Goal: Share content: Share content

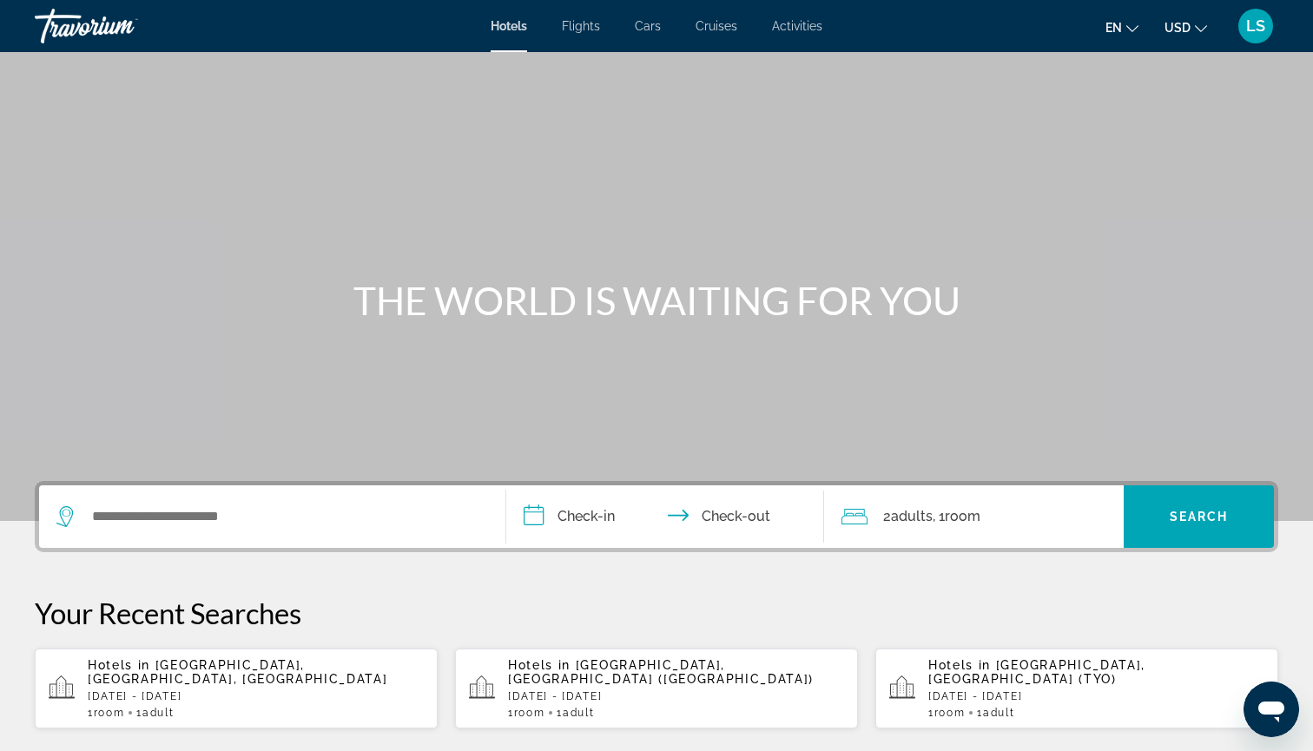
click at [1253, 25] on span "LS" at bounding box center [1255, 25] width 19 height 17
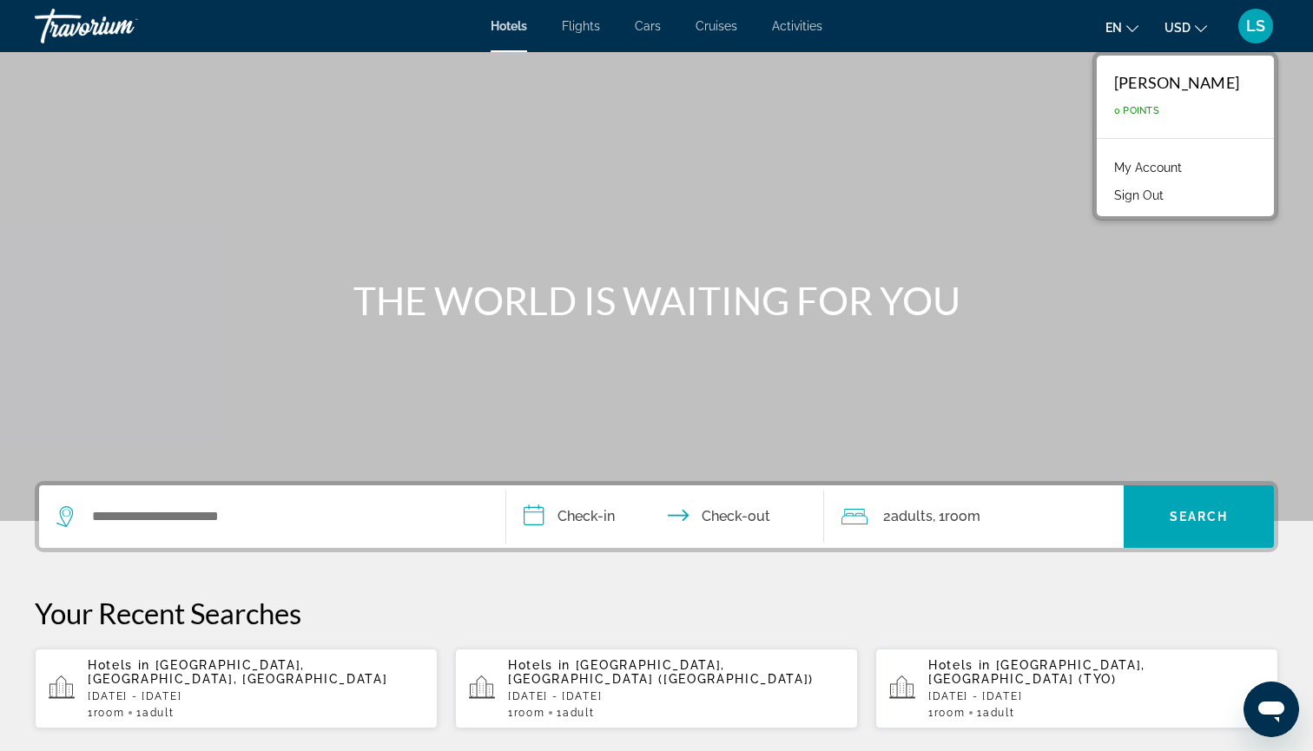
click at [1113, 165] on link "My Account" at bounding box center [1148, 167] width 85 height 23
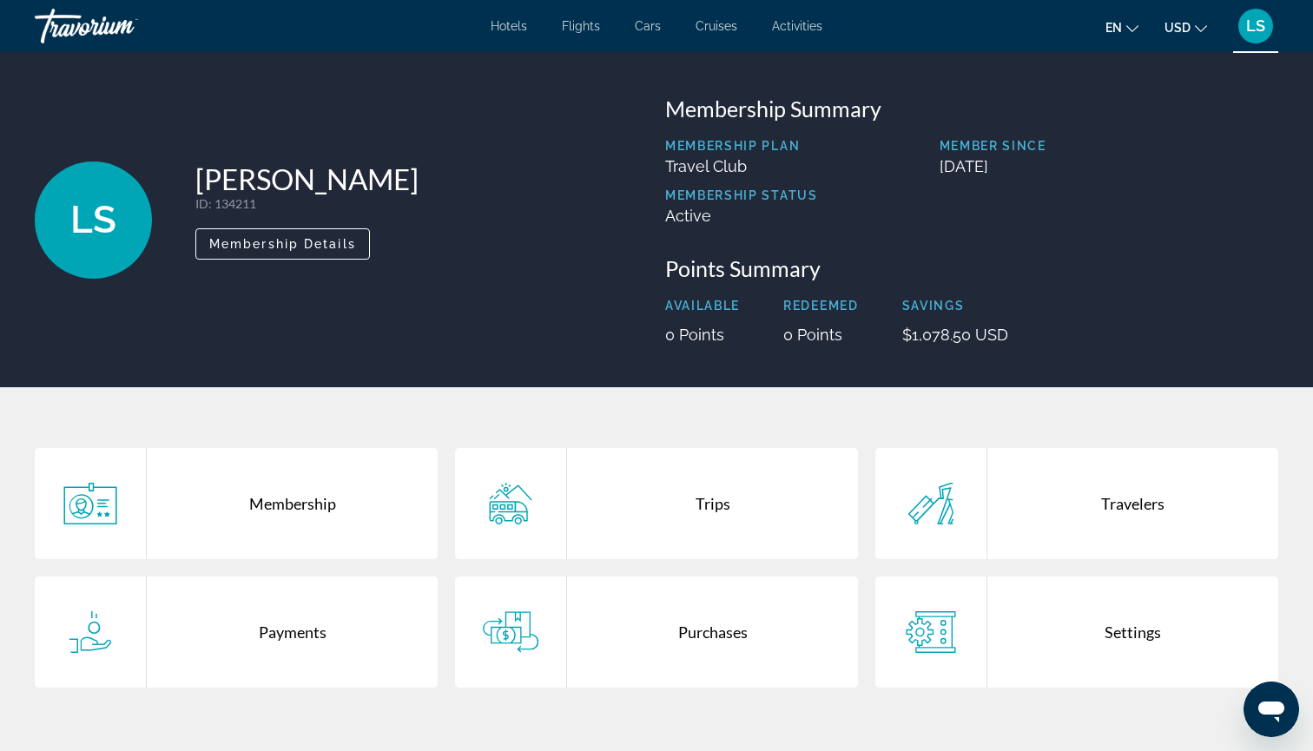
click at [731, 488] on div "Trips" at bounding box center [712, 503] width 291 height 111
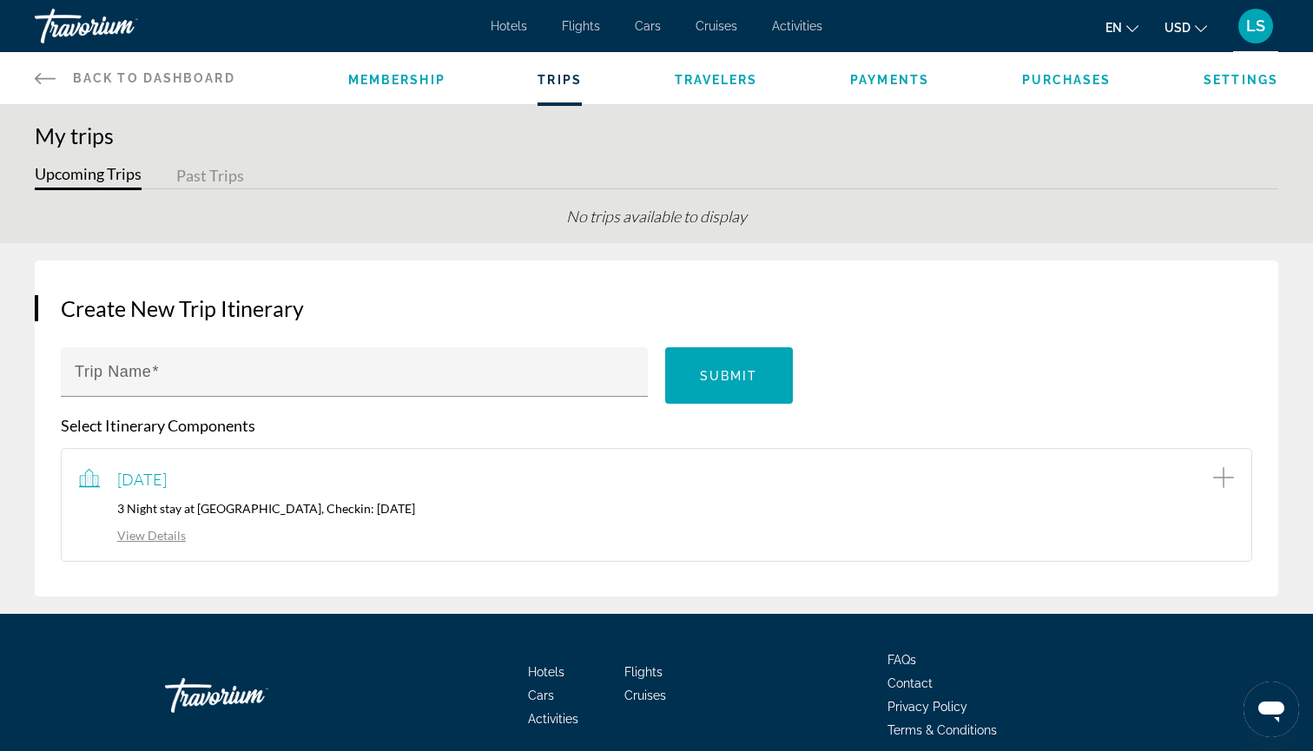
click at [165, 540] on link "View Details" at bounding box center [132, 535] width 107 height 15
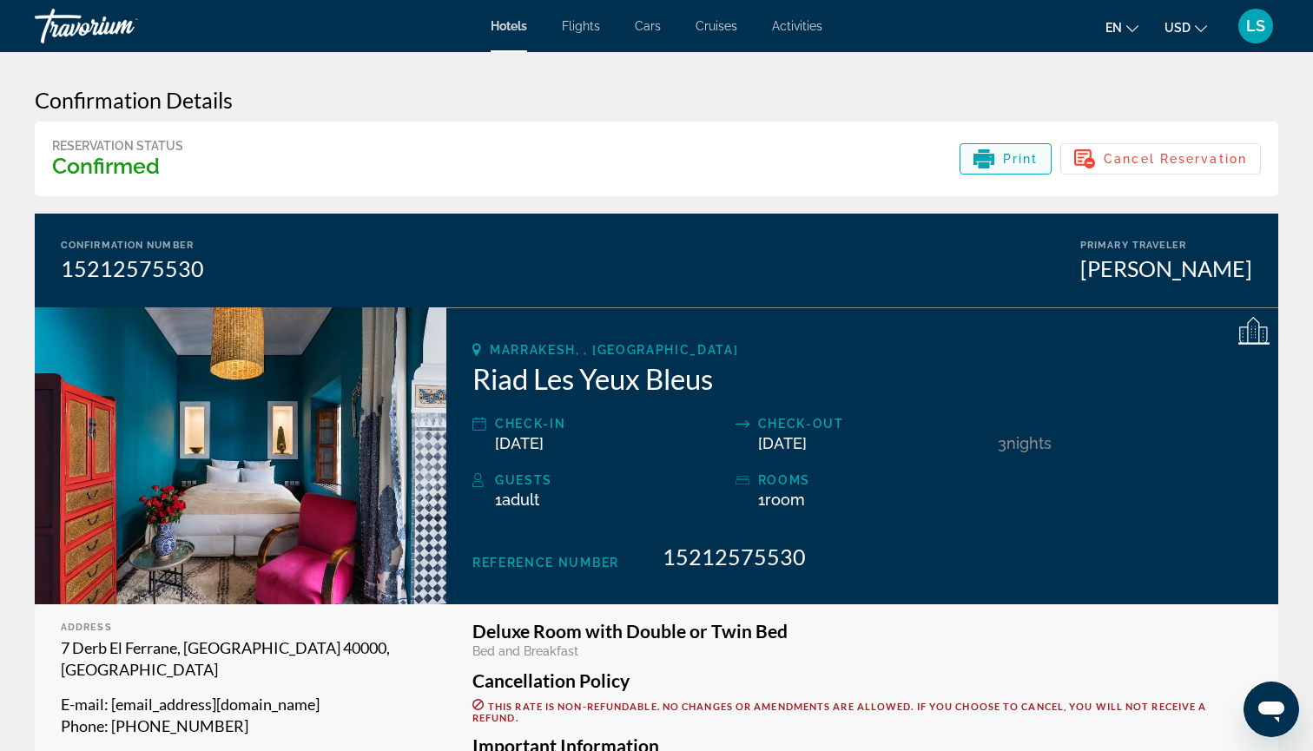
click at [997, 150] on div "Print" at bounding box center [1006, 159] width 65 height 21
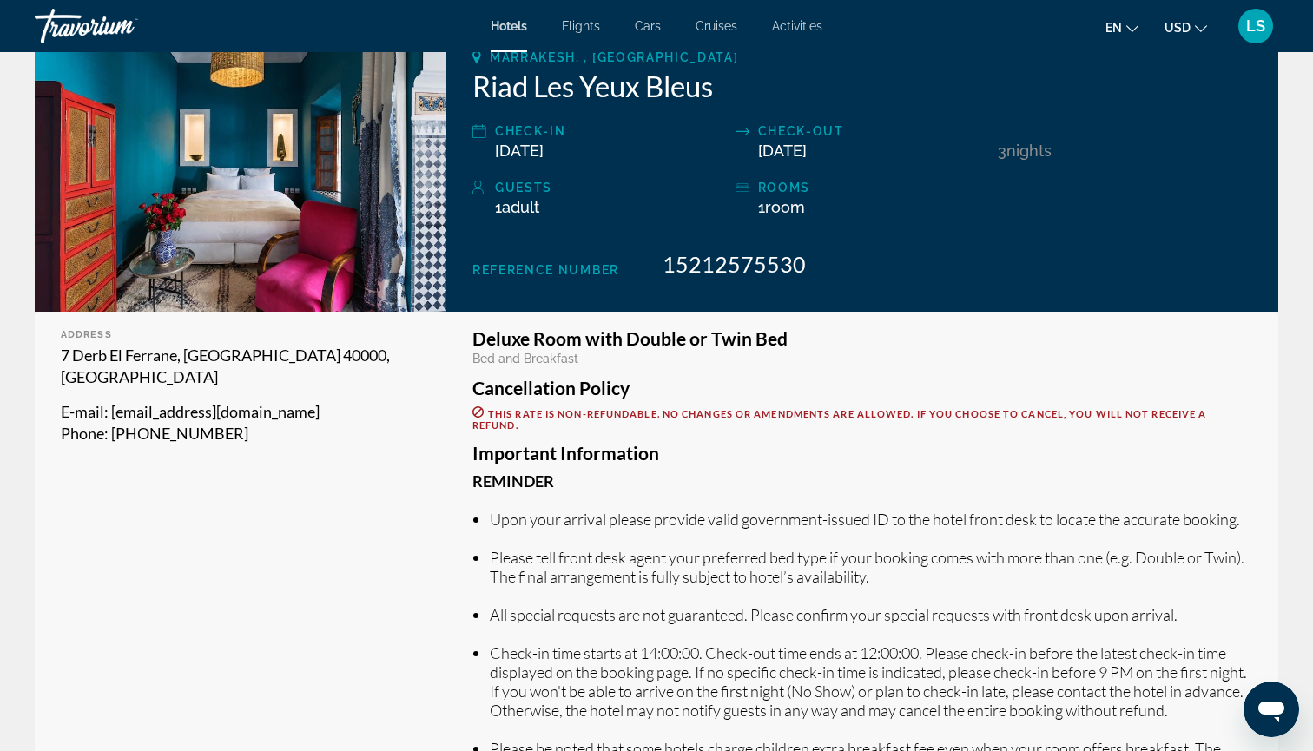
scroll to position [291, 0]
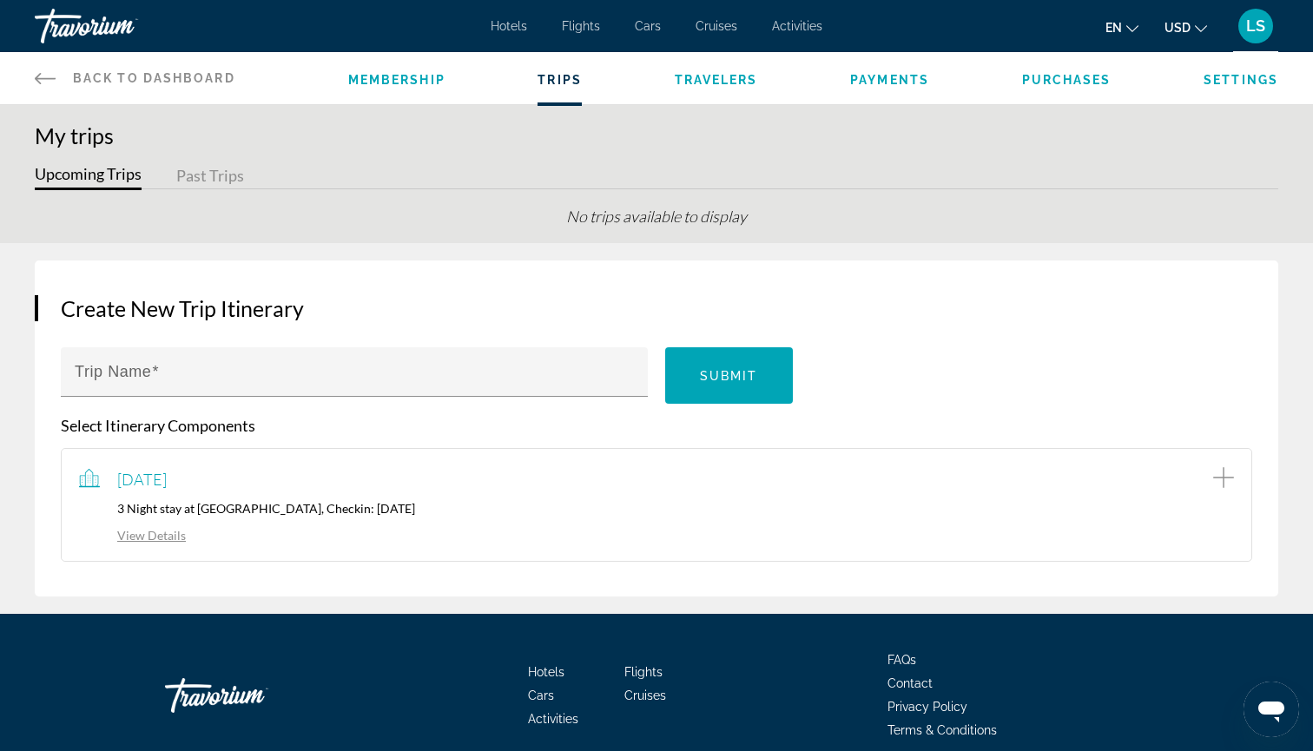
click at [893, 69] on li "Payments" at bounding box center [889, 78] width 79 height 19
click at [883, 82] on span "Payments" at bounding box center [889, 80] width 79 height 14
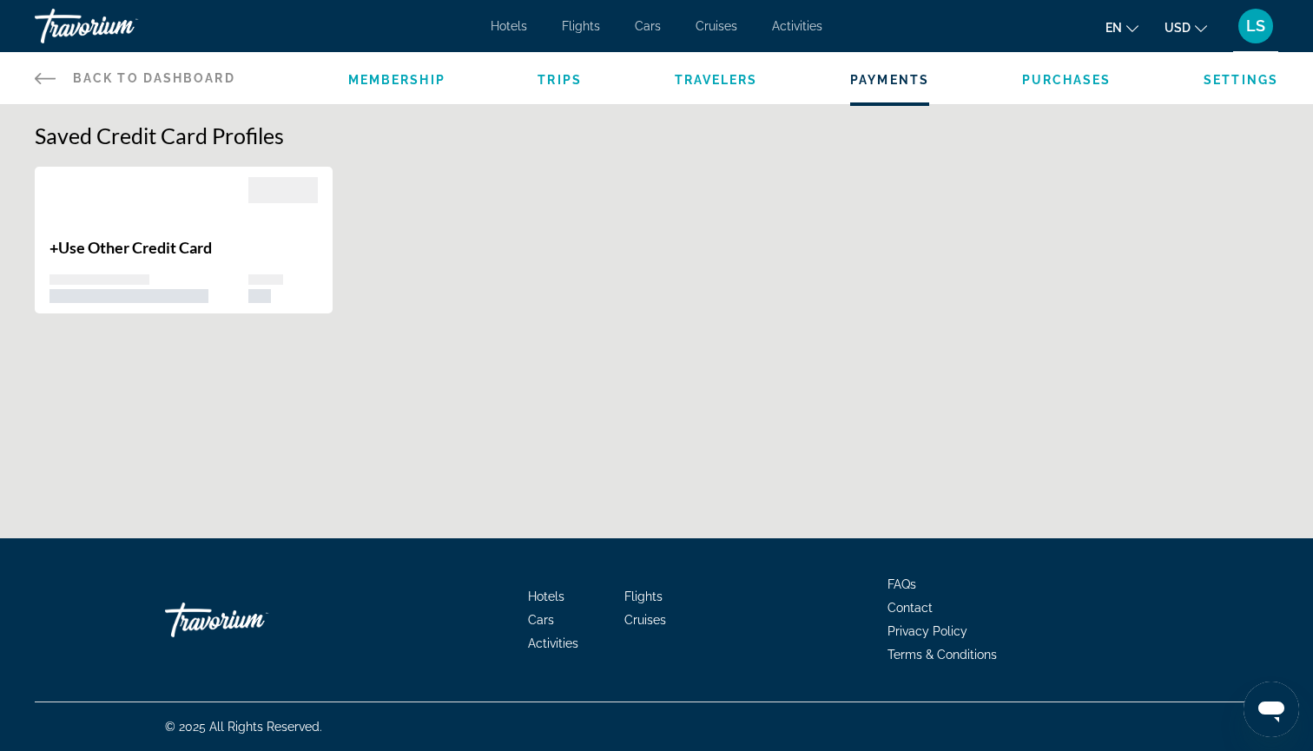
click at [1054, 76] on span "Purchases" at bounding box center [1066, 80] width 89 height 14
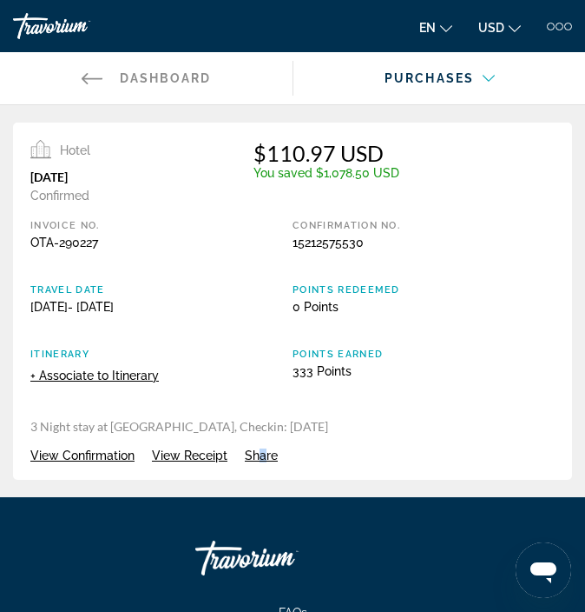
click at [261, 458] on span "Share" at bounding box center [261, 455] width 33 height 14
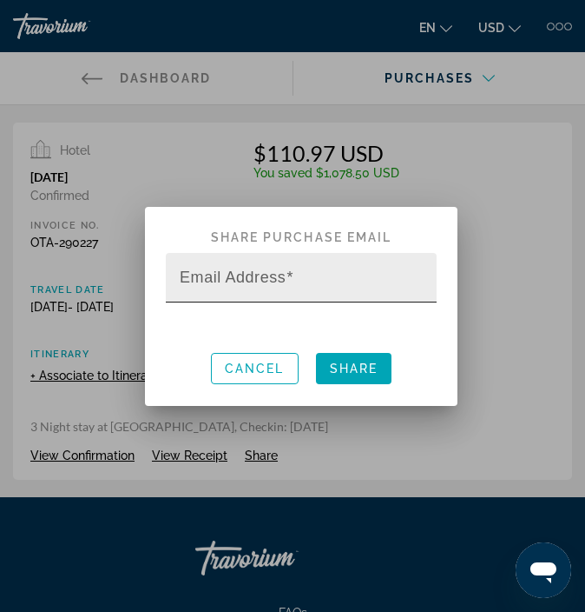
click at [286, 281] on mat-label "Email Address" at bounding box center [233, 276] width 106 height 17
click at [286, 281] on input "Email Address" at bounding box center [307, 284] width 254 height 21
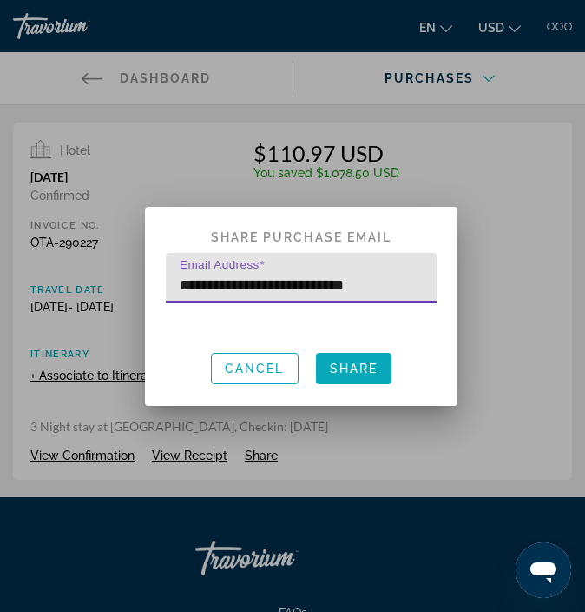
type input "**********"
click at [343, 374] on span "Share" at bounding box center [354, 368] width 49 height 14
